Goal: Complete application form

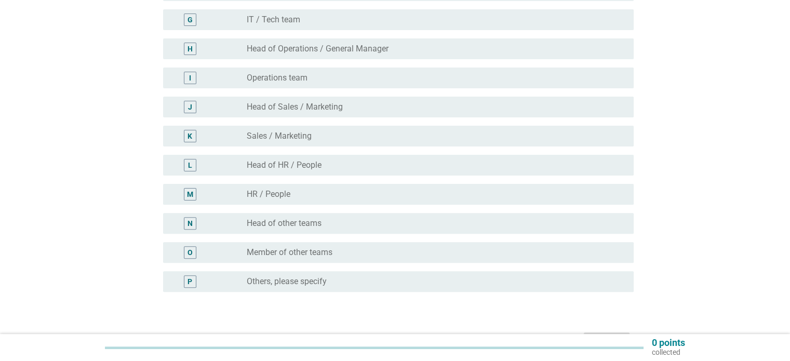
scroll to position [312, 0]
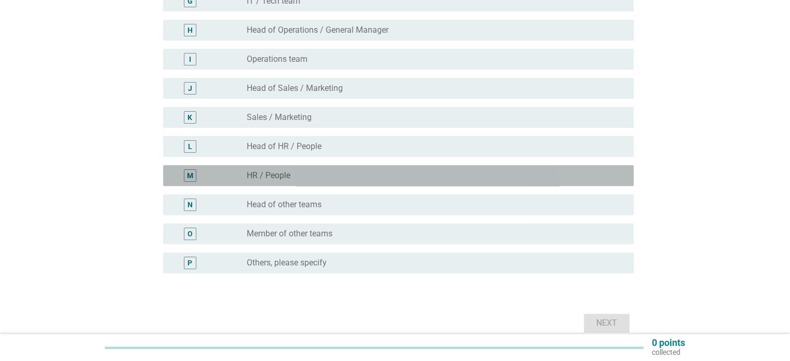
click at [345, 177] on div "radio_button_unchecked HR / People" at bounding box center [432, 175] width 370 height 10
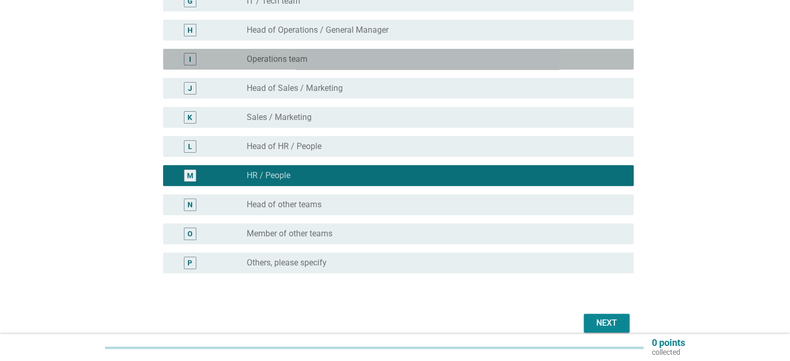
click at [347, 65] on div "radio_button_unchecked Operations team" at bounding box center [436, 59] width 378 height 12
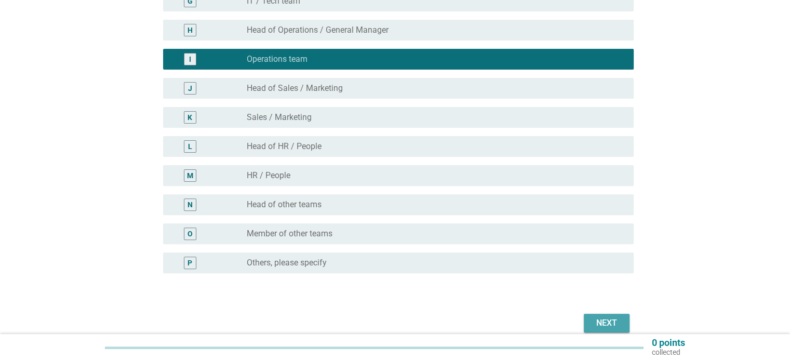
click at [585, 317] on button "Next" at bounding box center [607, 323] width 46 height 19
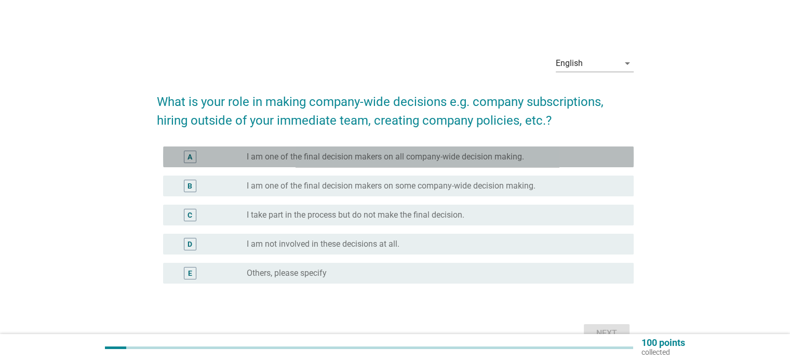
click at [363, 160] on label "I am one of the final decision makers on all company-wide decision making." at bounding box center [385, 157] width 277 height 10
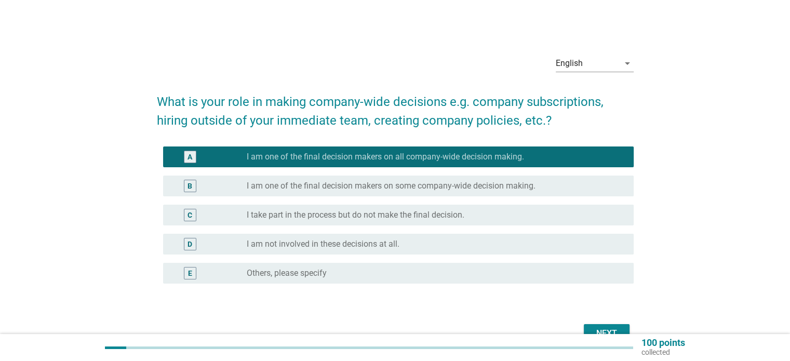
click at [478, 183] on label "I am one of the final decision makers on some company-wide decision making." at bounding box center [391, 186] width 289 height 10
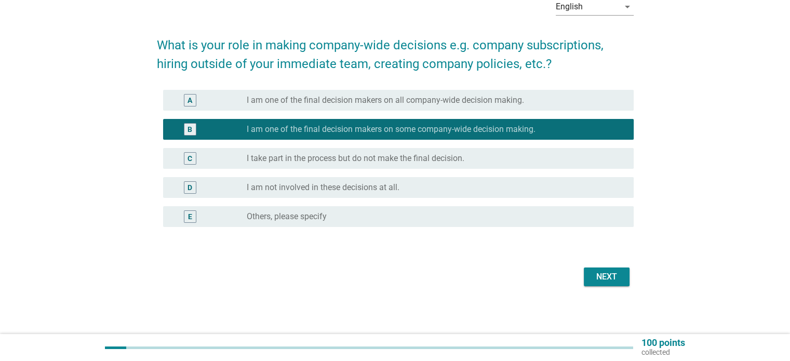
scroll to position [58, 0]
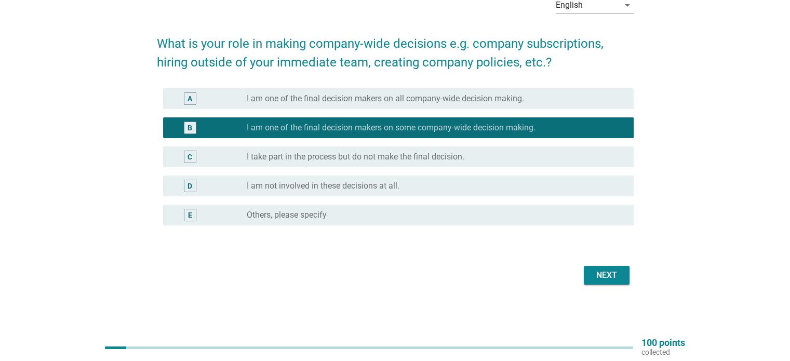
click at [603, 272] on div "Next" at bounding box center [606, 275] width 29 height 12
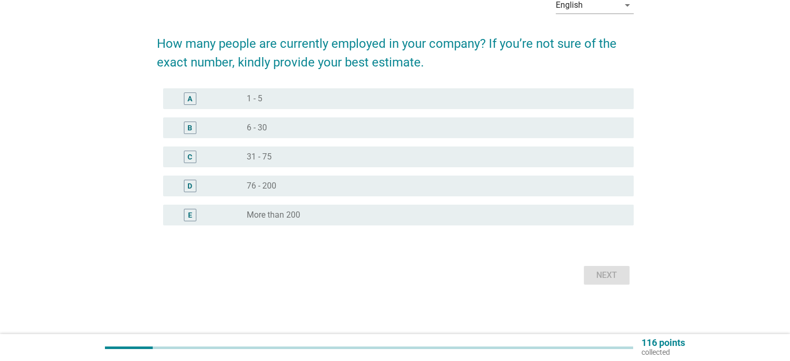
scroll to position [0, 0]
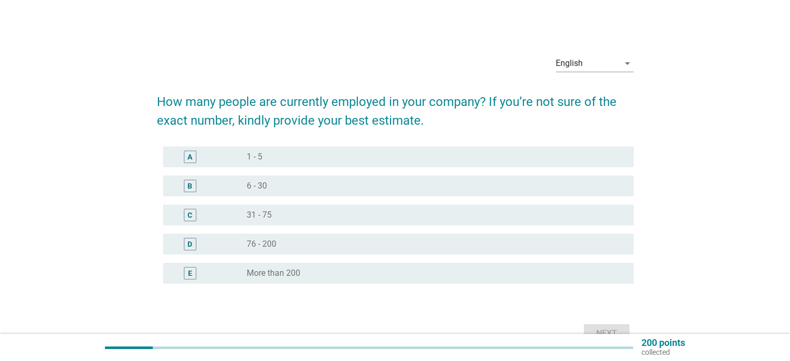
click at [363, 269] on div "radio_button_unchecked More than 200" at bounding box center [432, 273] width 370 height 10
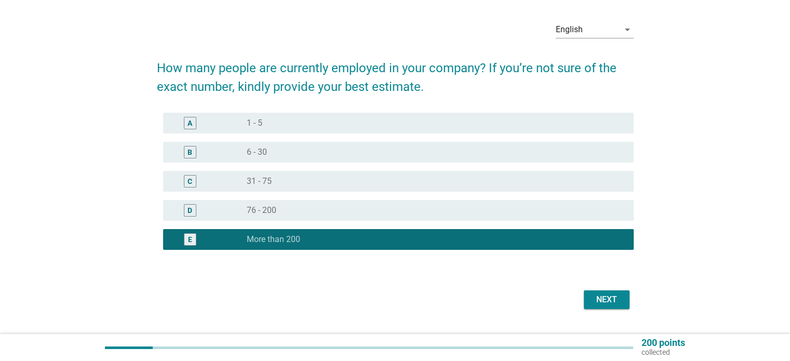
scroll to position [52, 0]
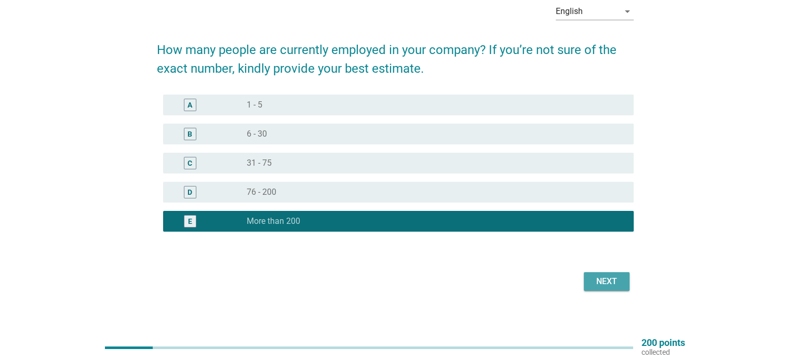
click at [609, 281] on div "Next" at bounding box center [606, 281] width 29 height 12
click at [603, 277] on div "Next" at bounding box center [606, 281] width 29 height 12
click at [606, 280] on div "Next" at bounding box center [606, 281] width 29 height 12
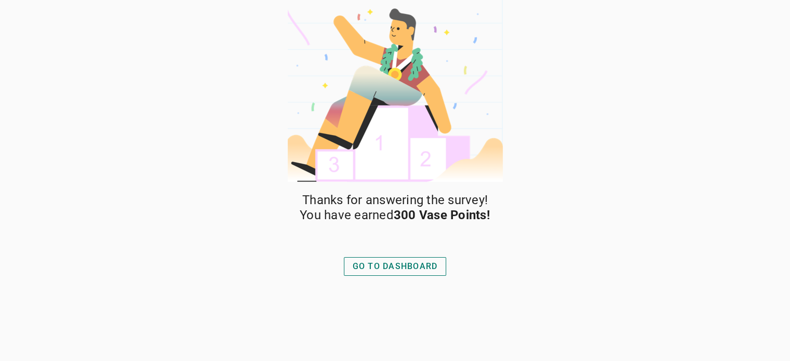
click at [411, 263] on div "GO TO DASHBOARD" at bounding box center [395, 266] width 85 height 12
